Goal: Transaction & Acquisition: Download file/media

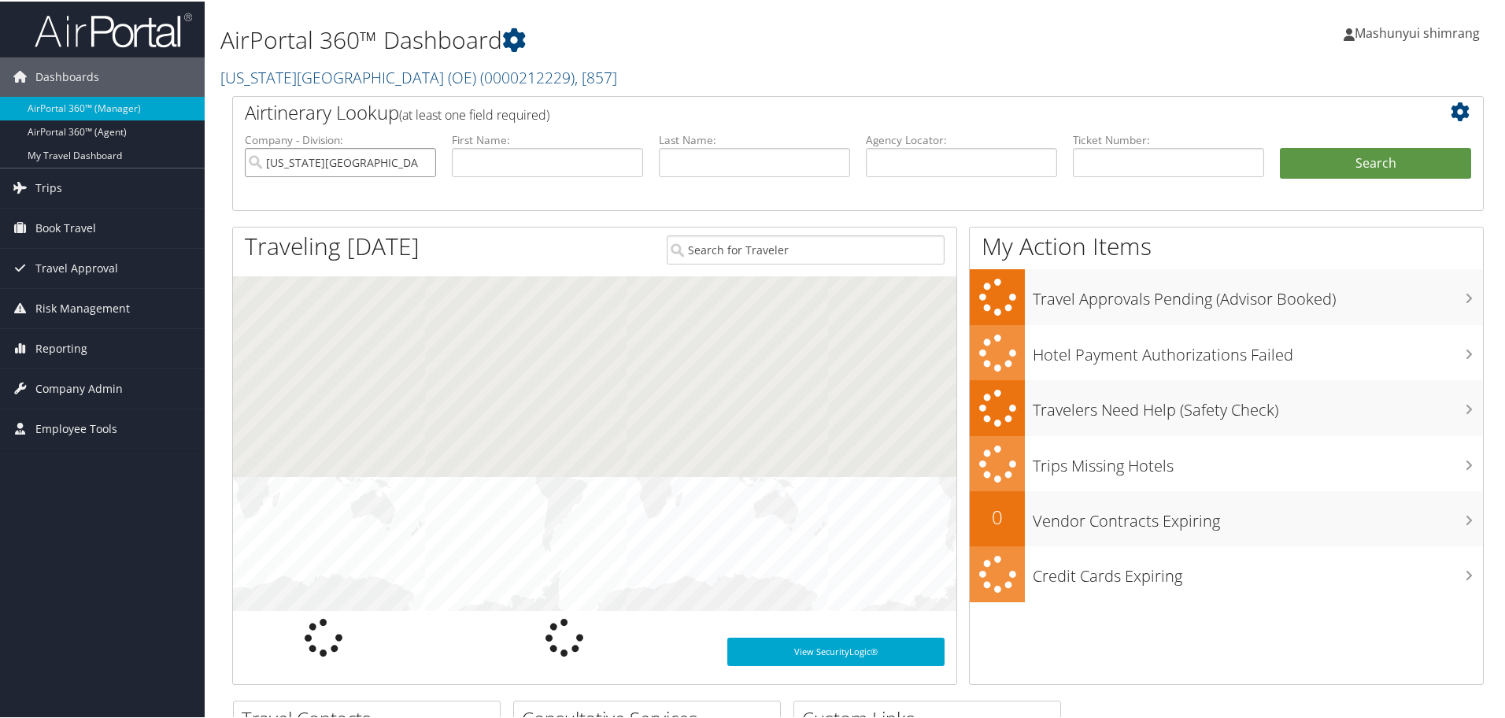
click at [423, 164] on input "[US_STATE][GEOGRAPHIC_DATA] (OE)" at bounding box center [340, 160] width 191 height 29
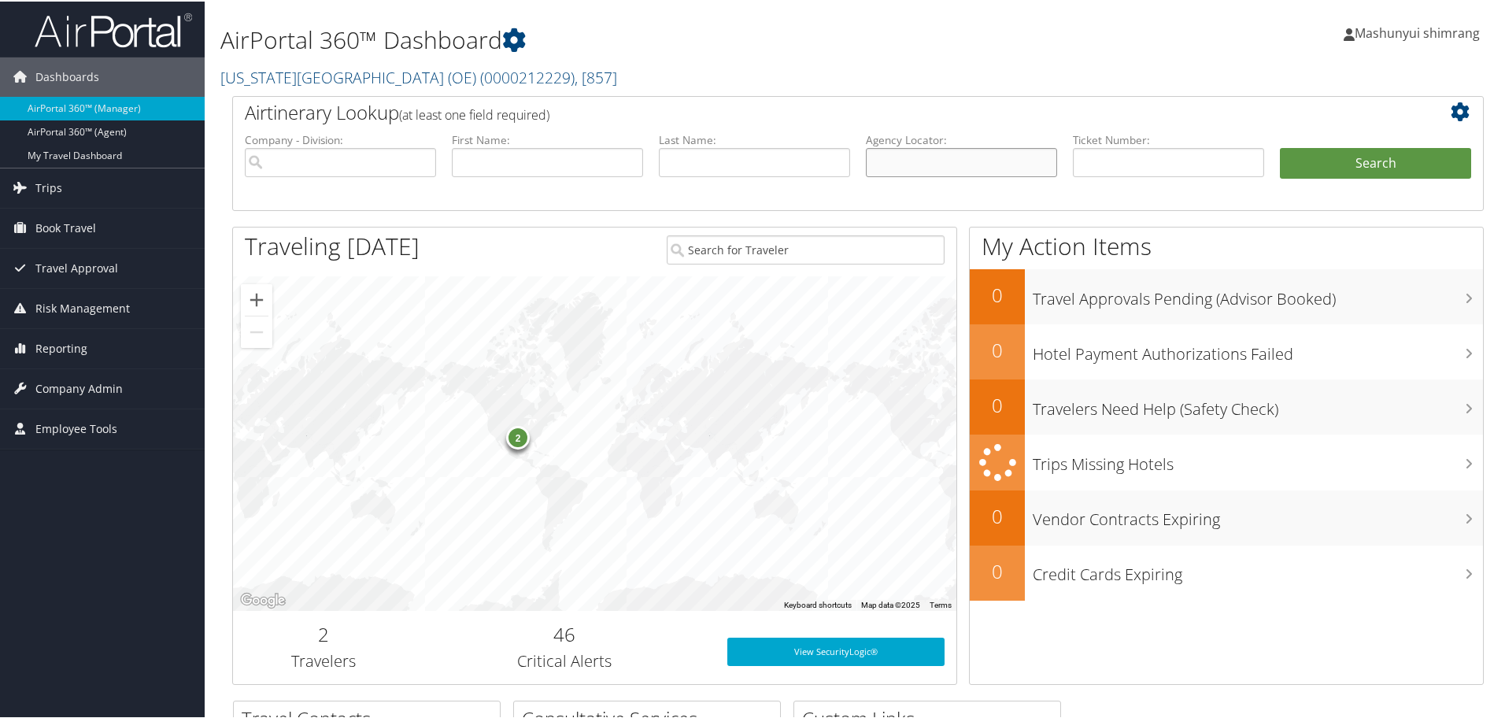
click at [974, 168] on input "text" at bounding box center [961, 160] width 191 height 29
paste input "GNYXHX"
drag, startPoint x: 975, startPoint y: 168, endPoint x: 1292, endPoint y: 172, distance: 317.2
click at [1068, 172] on ul "Company - Division: First Name: Last Name: Agency Locator: GNYXHX Departure Dat…" at bounding box center [858, 170] width 1242 height 79
type input "GNYXHX"
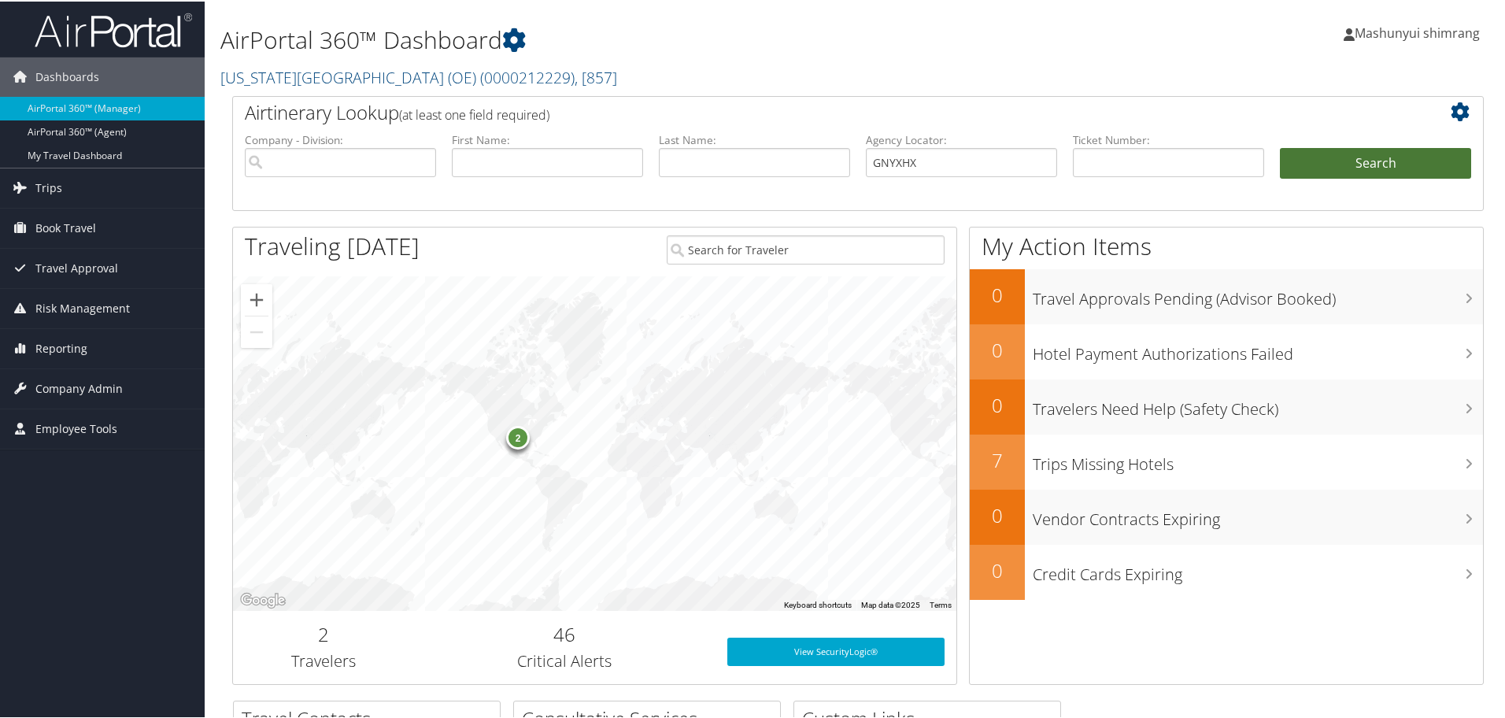
click at [1387, 162] on button "Search" at bounding box center [1375, 161] width 191 height 31
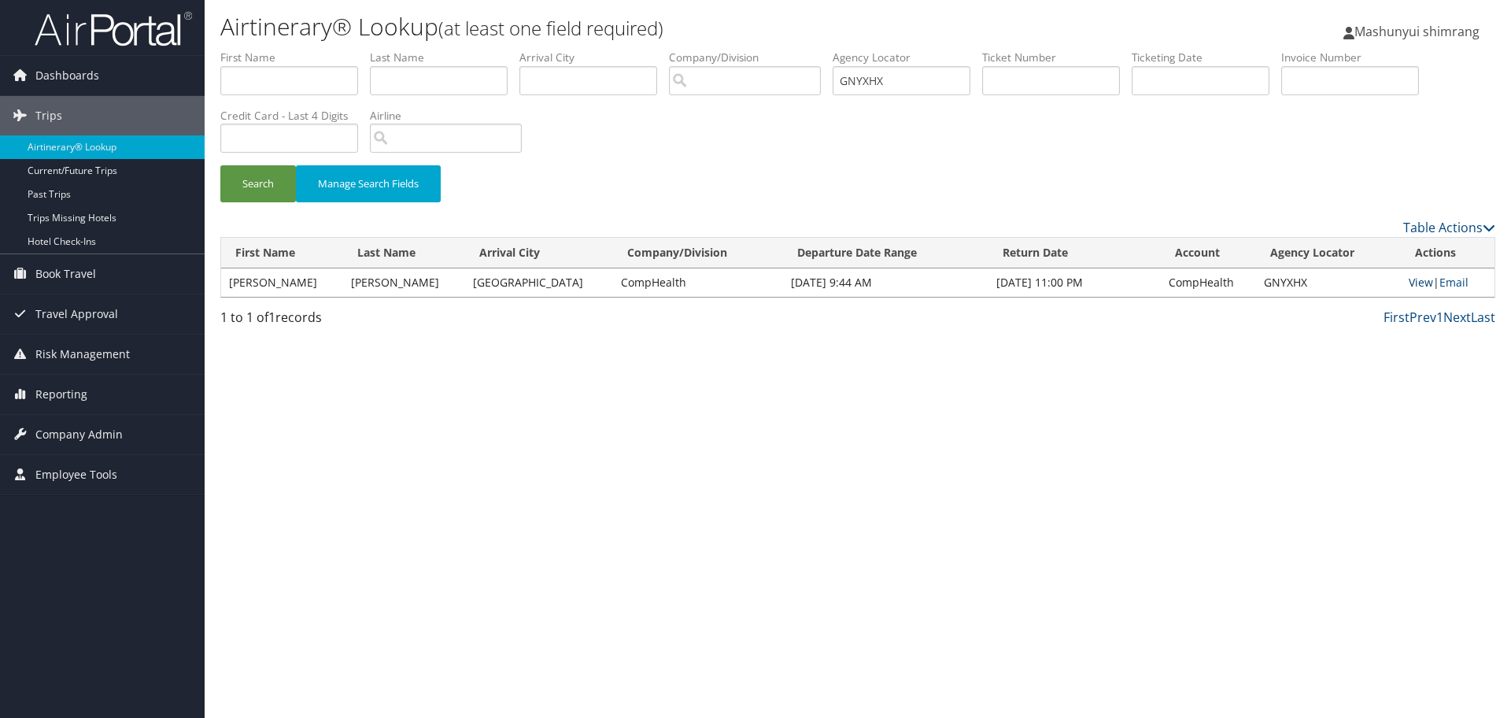
click at [1417, 283] on link "View" at bounding box center [1421, 282] width 24 height 15
drag, startPoint x: 233, startPoint y: 182, endPoint x: 309, endPoint y: 181, distance: 76.3
click at [233, 182] on button "Search" at bounding box center [258, 183] width 76 height 37
click at [1418, 283] on link "View" at bounding box center [1421, 282] width 24 height 15
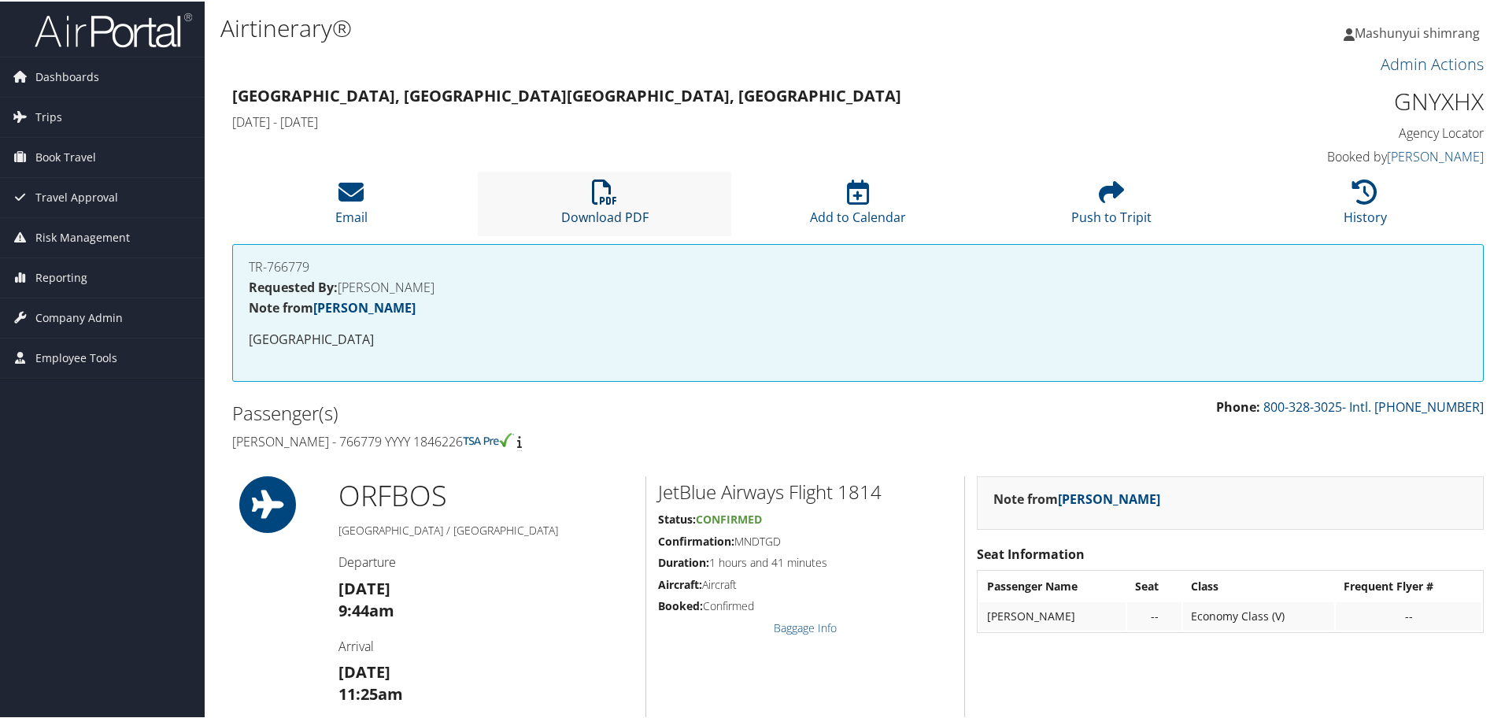
click at [612, 202] on icon at bounding box center [604, 190] width 25 height 25
click at [593, 201] on icon at bounding box center [604, 190] width 25 height 25
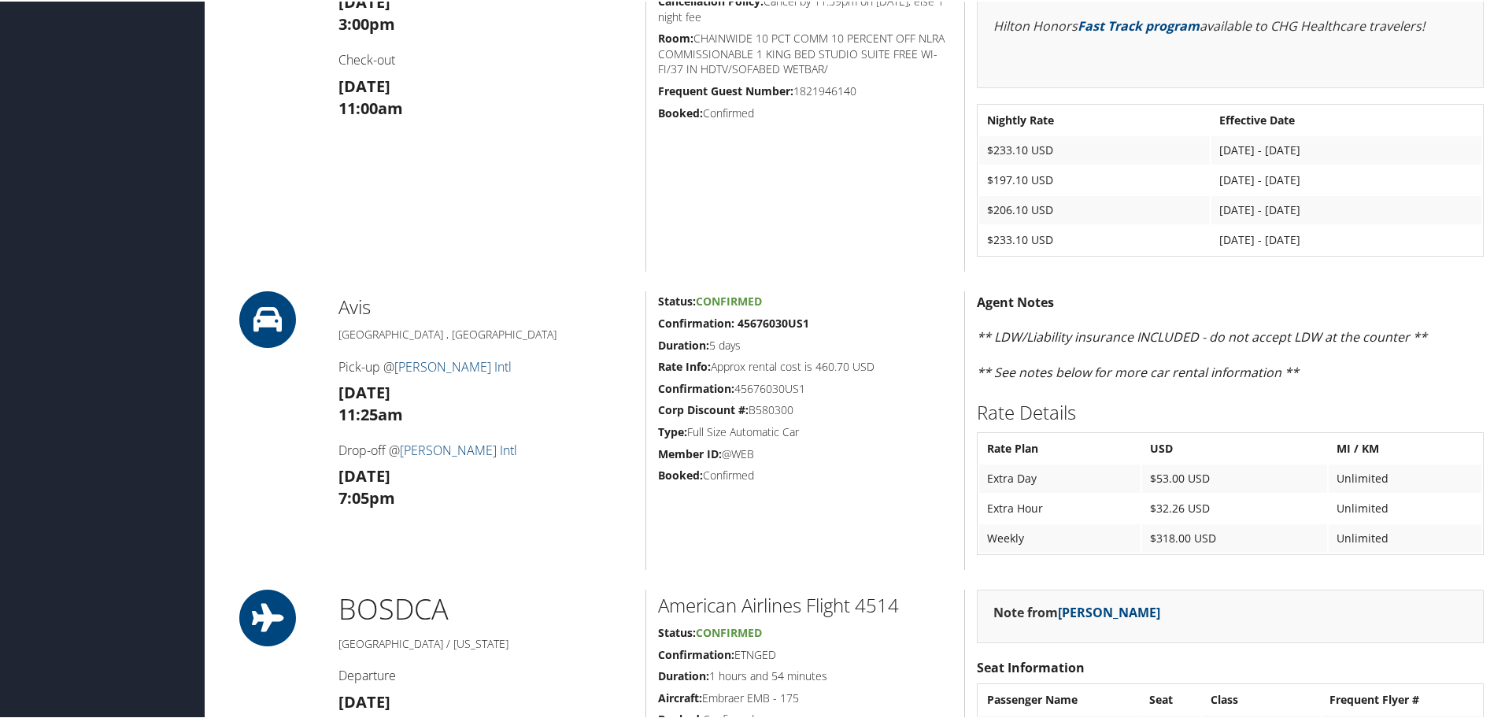
scroll to position [885, 0]
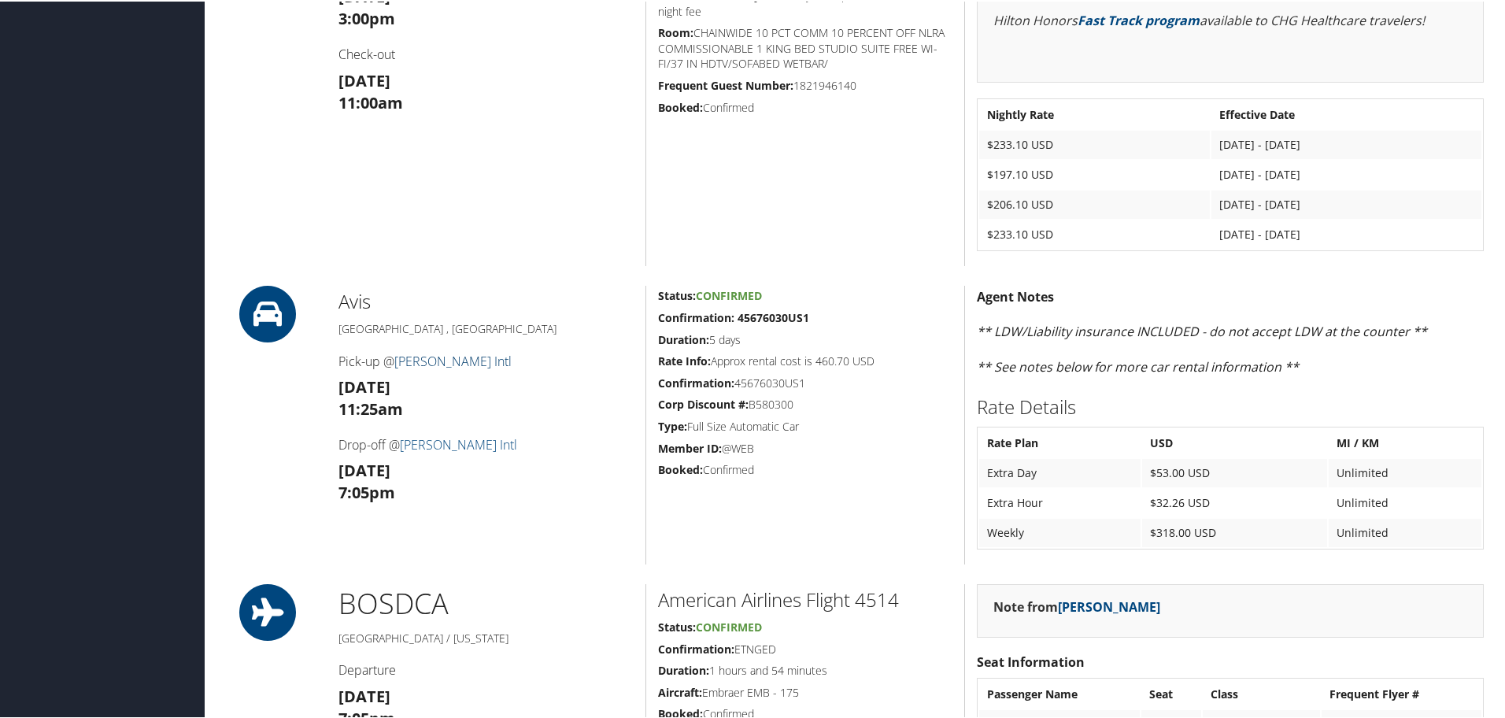
click at [436, 365] on link "Logan Intl" at bounding box center [452, 359] width 117 height 17
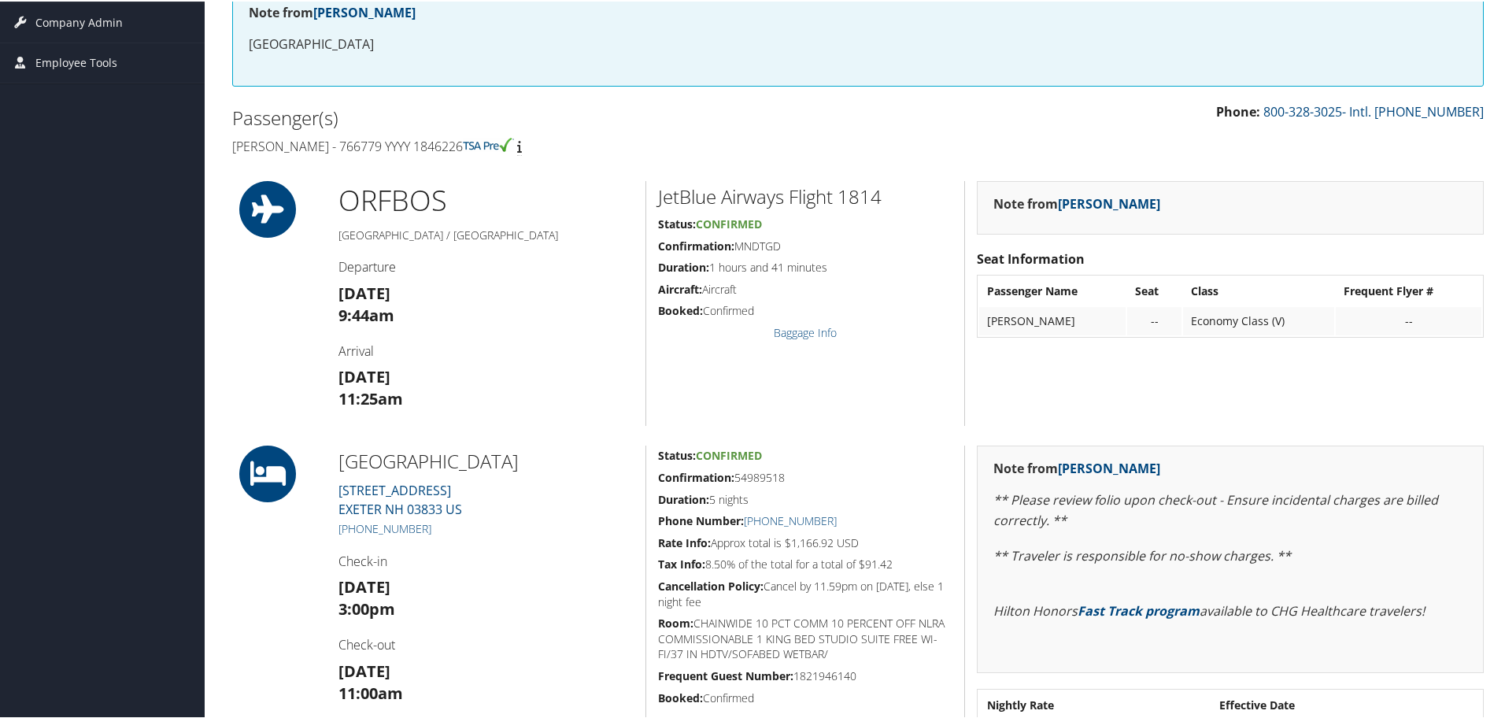
scroll to position [0, 0]
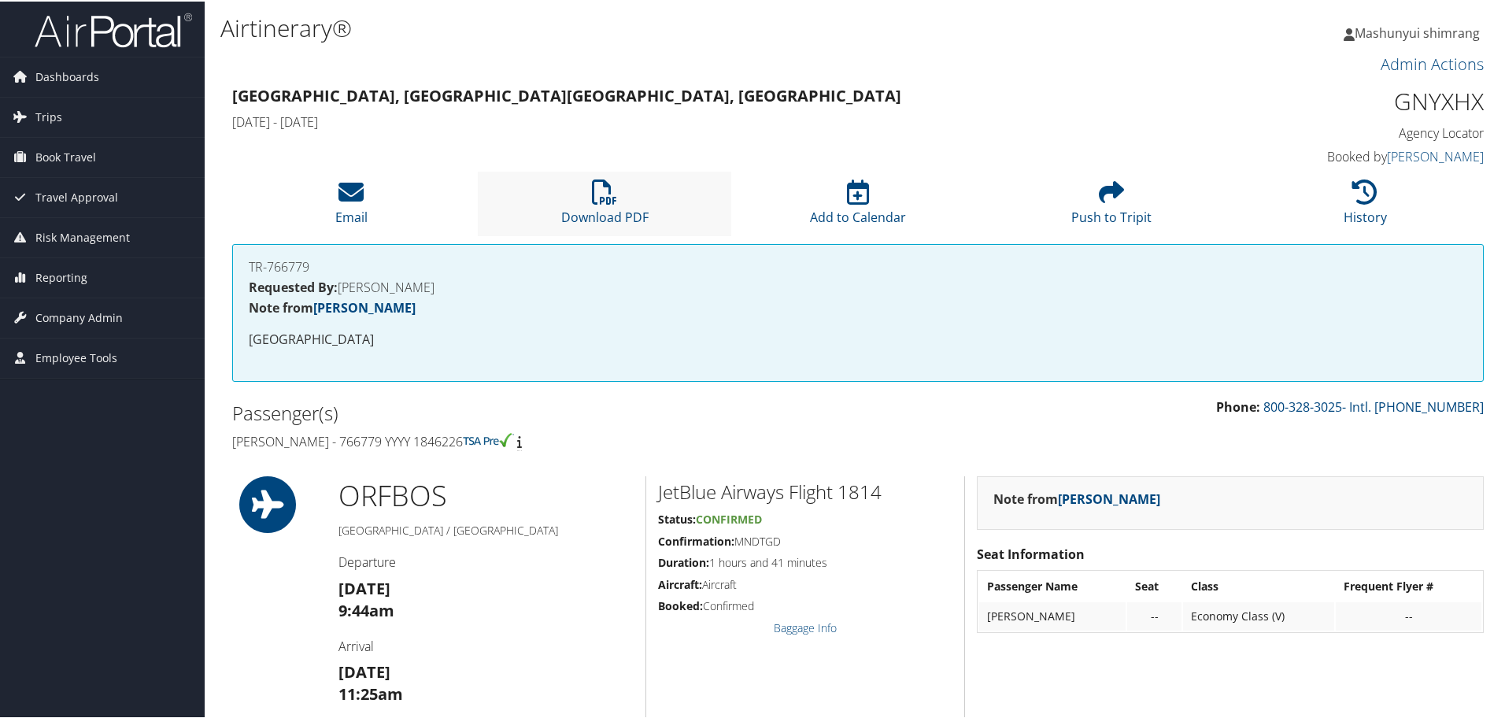
click at [571, 205] on li "Download PDF" at bounding box center [604, 202] width 253 height 64
click at [586, 212] on link "Download PDF" at bounding box center [604, 206] width 87 height 38
